Goal: Task Accomplishment & Management: Manage account settings

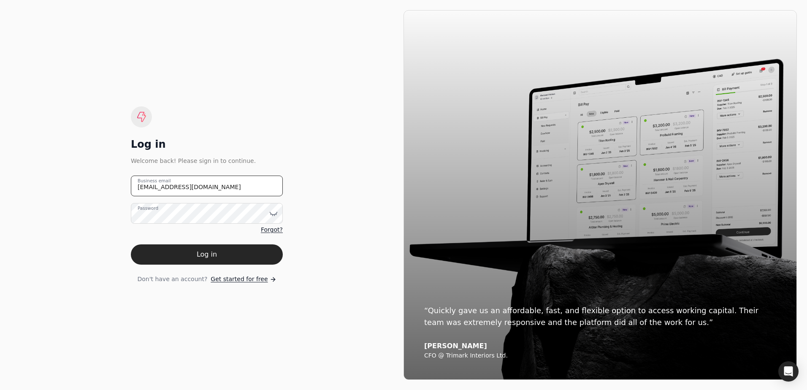
click at [195, 193] on email "[EMAIL_ADDRESS][DOMAIN_NAME]" at bounding box center [207, 185] width 152 height 21
drag, startPoint x: 148, startPoint y: 189, endPoint x: 129, endPoint y: 189, distance: 18.1
click at [129, 189] on div "Log in Welcome back! Please sign in to continue. [EMAIL_ADDRESS][DOMAIN_NAME] B…" at bounding box center [206, 195] width 393 height 370
type email "[EMAIL_ADDRESS][DOMAIN_NAME]"
click at [103, 214] on div "Log in Welcome back! Please sign in to continue. [EMAIL_ADDRESS][DOMAIN_NAME] B…" at bounding box center [206, 195] width 393 height 370
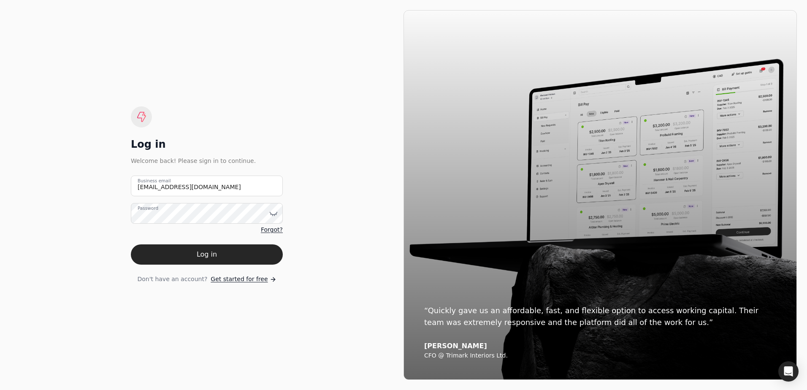
click at [121, 241] on div "Log in Welcome back! Please sign in to continue. [EMAIL_ADDRESS][DOMAIN_NAME] B…" at bounding box center [206, 195] width 393 height 370
click at [189, 250] on button "Log in" at bounding box center [207, 254] width 152 height 20
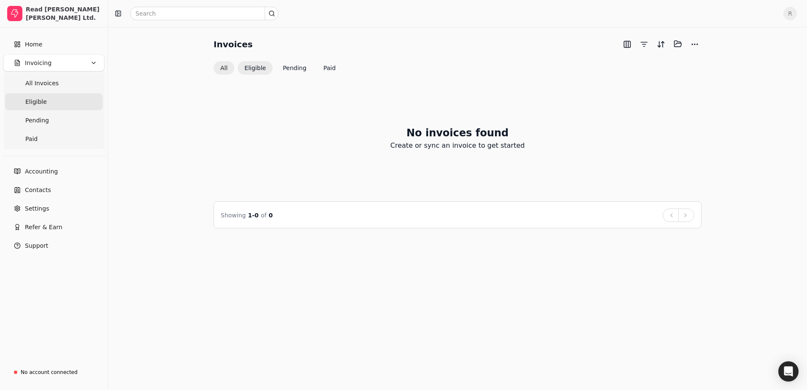
click at [223, 66] on button "All" at bounding box center [223, 67] width 21 height 13
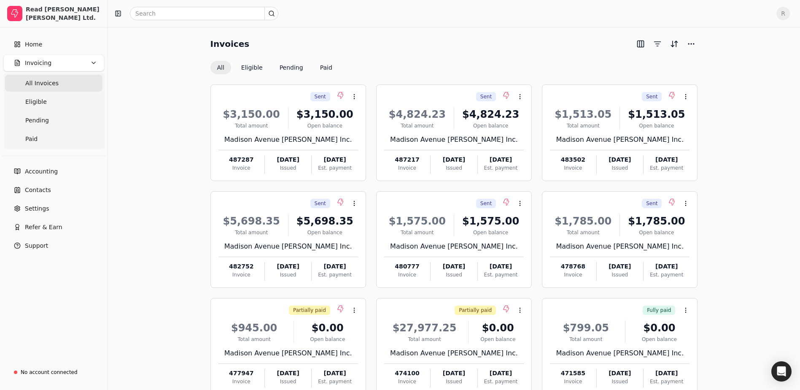
click at [786, 13] on span "R" at bounding box center [783, 13] width 13 height 13
click at [738, 63] on span "Sign Out" at bounding box center [731, 63] width 25 height 9
